Goal: Check status

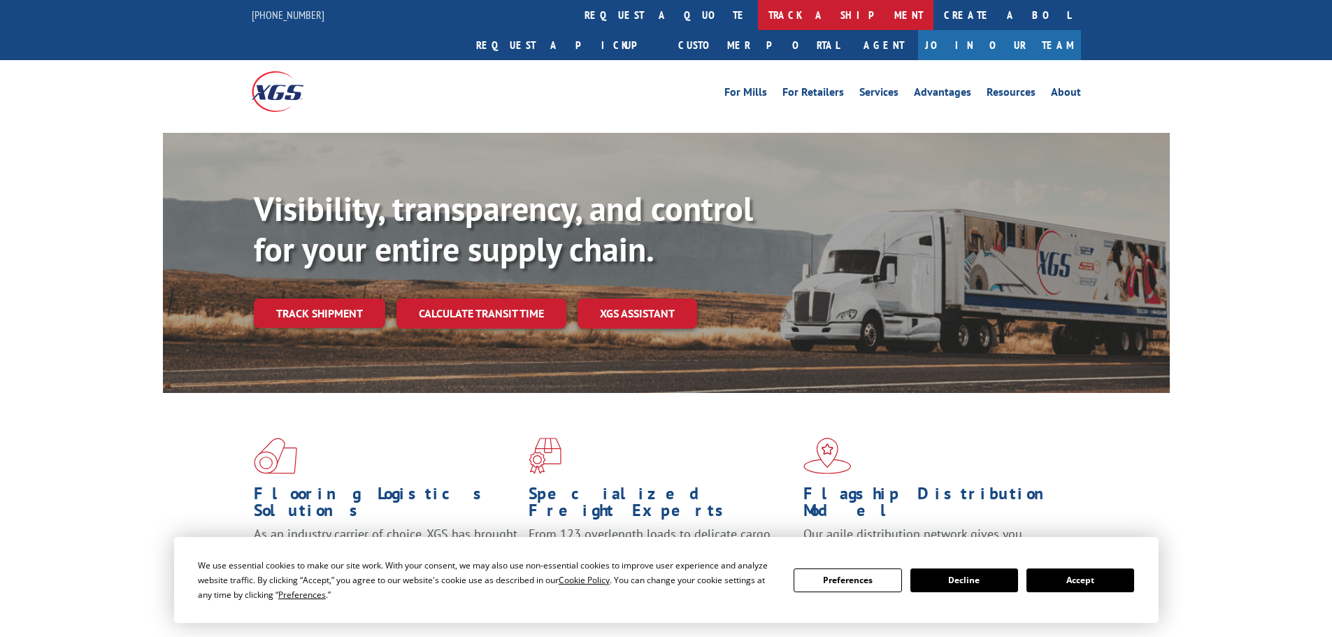
click at [758, 9] on link "track a shipment" at bounding box center [846, 15] width 176 height 30
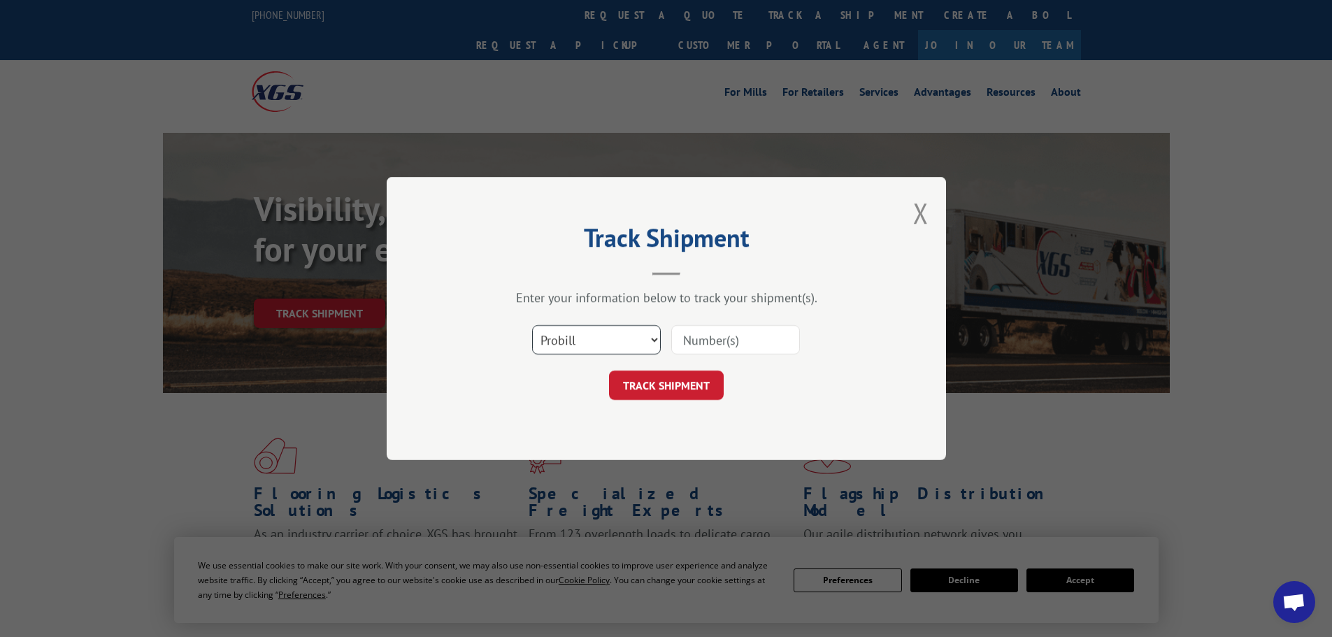
click at [650, 340] on select "Select category... Probill BOL PO" at bounding box center [596, 339] width 129 height 29
select select "bol"
click at [532, 325] on select "Select category... Probill BOL PO" at bounding box center [596, 339] width 129 height 29
click at [692, 340] on input at bounding box center [735, 339] width 129 height 29
type input "54392463"
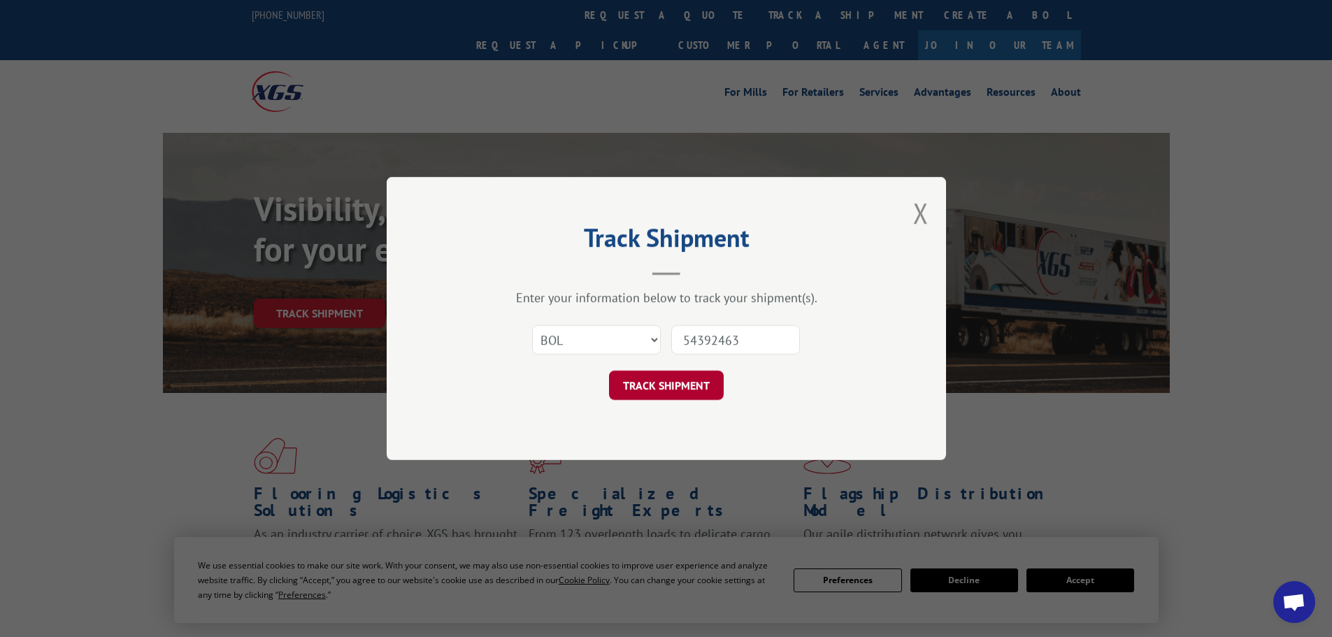
click at [655, 386] on button "TRACK SHIPMENT" at bounding box center [666, 385] width 115 height 29
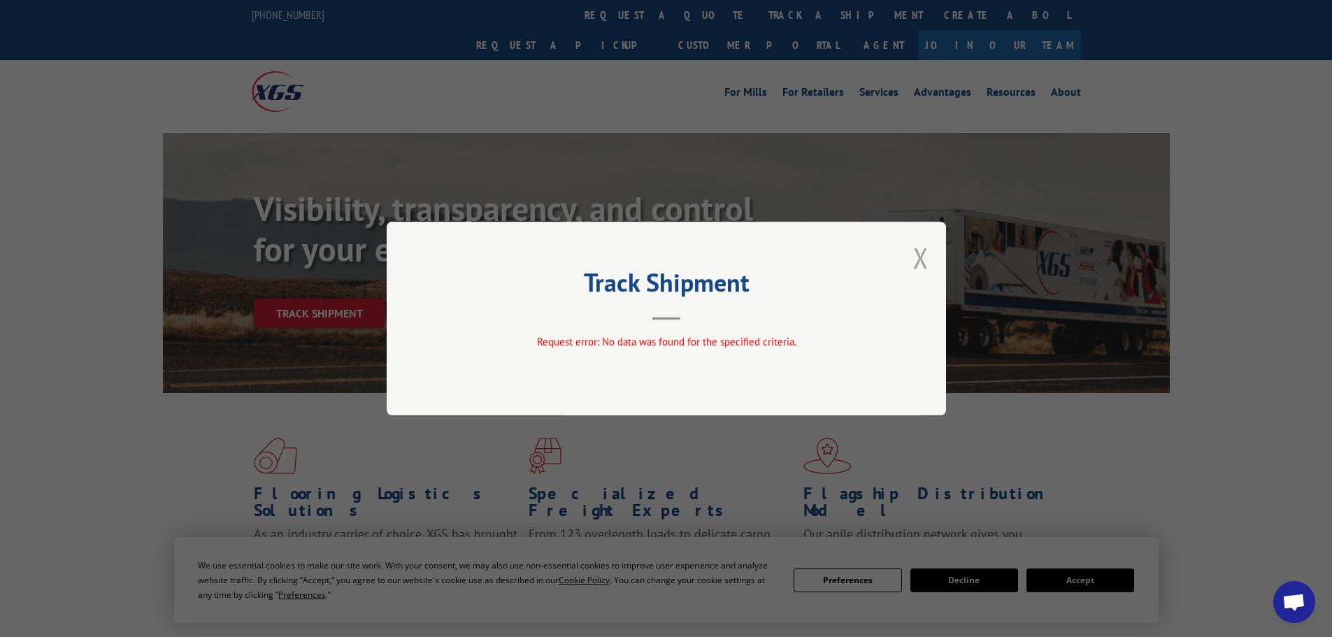
click at [919, 256] on button "Close modal" at bounding box center [920, 257] width 15 height 37
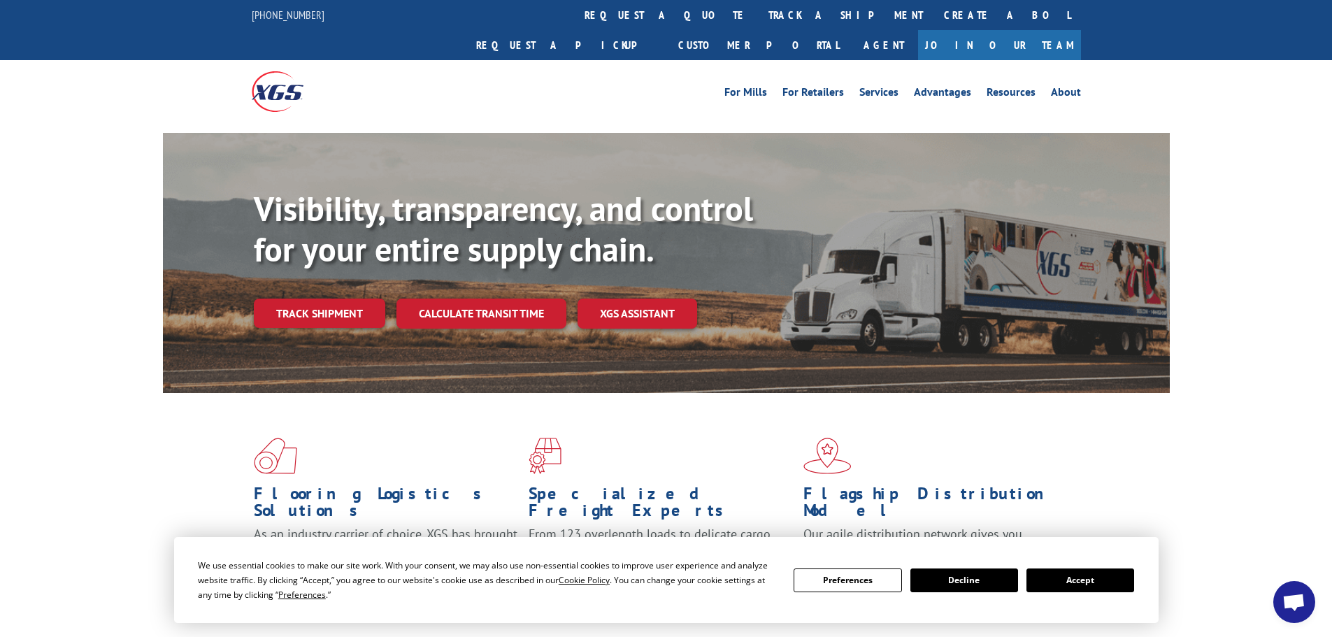
click at [1071, 579] on button "Accept" at bounding box center [1081, 580] width 108 height 24
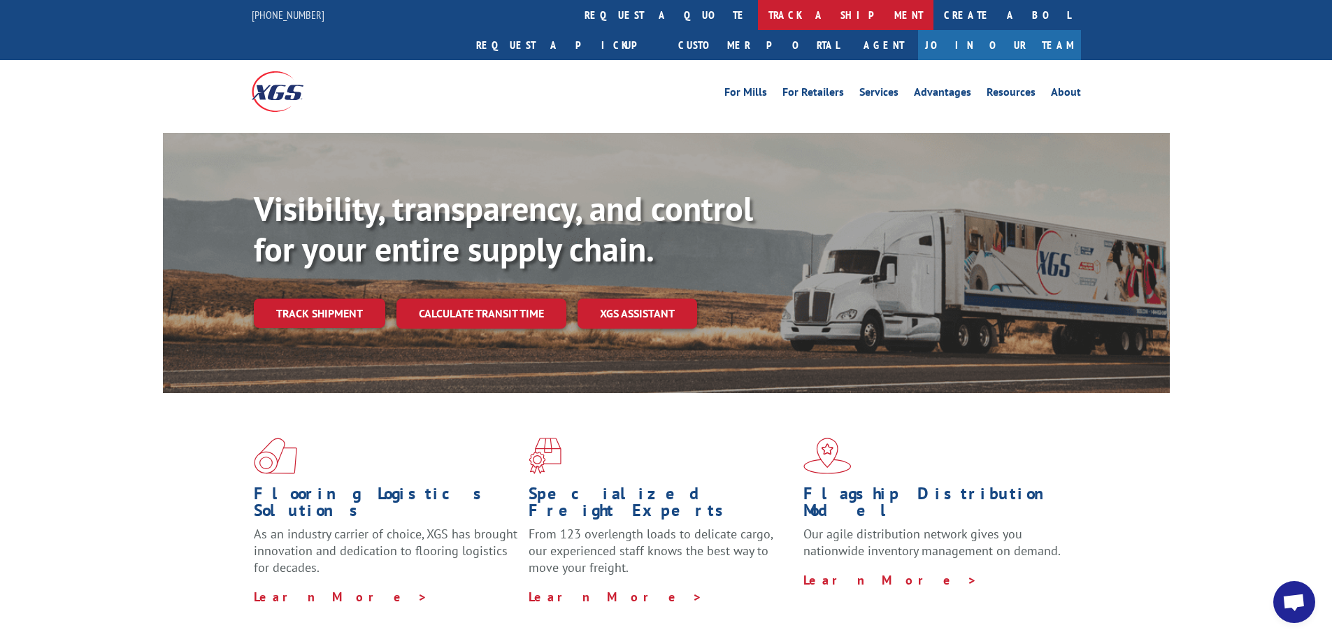
click at [758, 17] on link "track a shipment" at bounding box center [846, 15] width 176 height 30
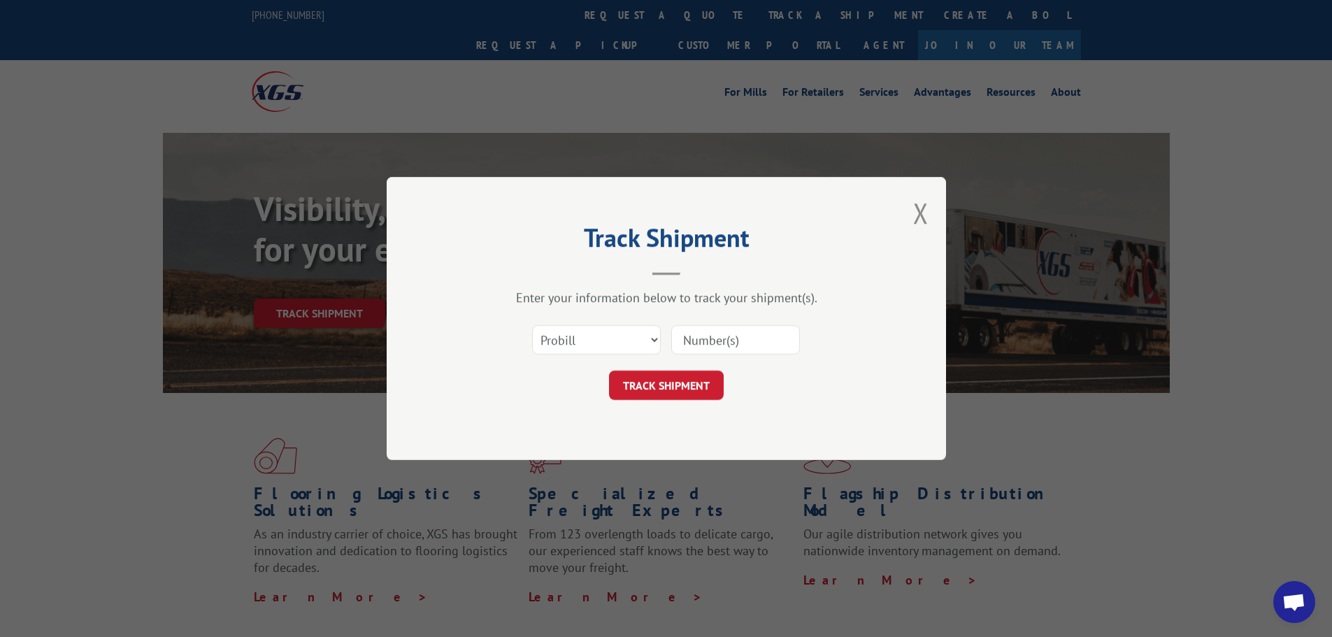
click at [706, 346] on input at bounding box center [735, 339] width 129 height 29
type input "54392463"
click at [661, 388] on button "TRACK SHIPMENT" at bounding box center [666, 385] width 115 height 29
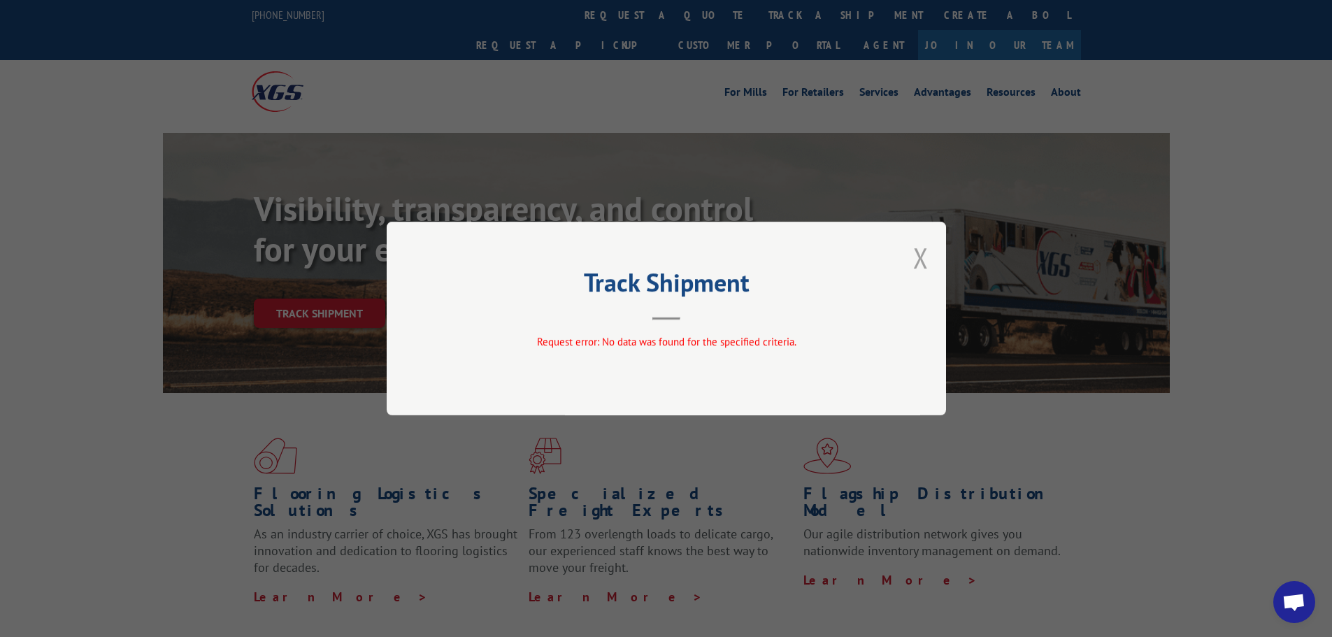
click at [915, 264] on button "Close modal" at bounding box center [920, 257] width 15 height 37
